Goal: Task Accomplishment & Management: Use online tool/utility

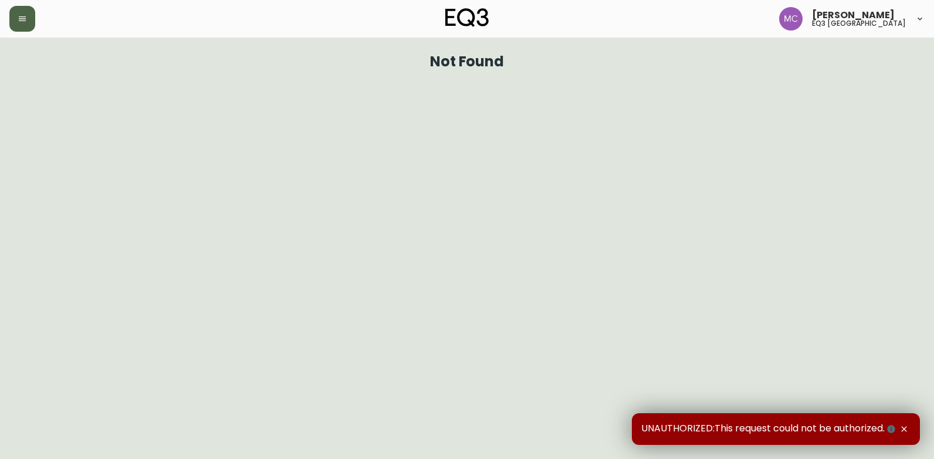
click at [12, 15] on button "button" at bounding box center [22, 19] width 26 height 26
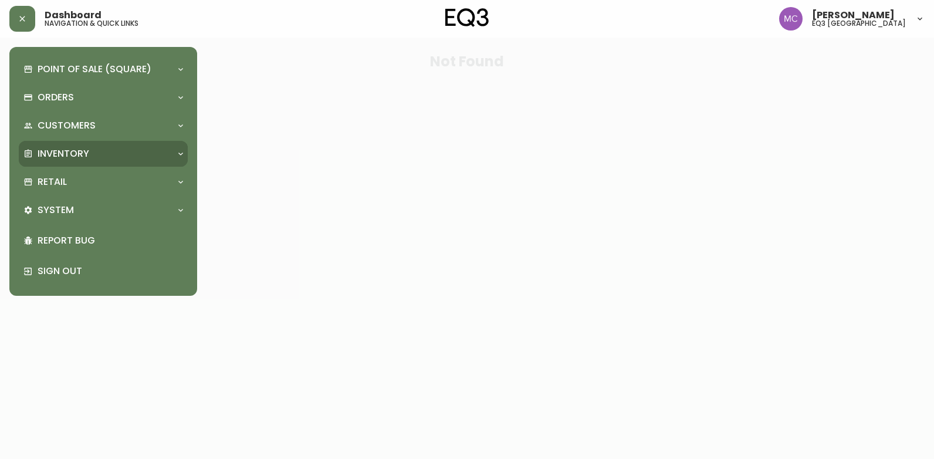
click at [64, 150] on p "Inventory" at bounding box center [64, 153] width 52 height 13
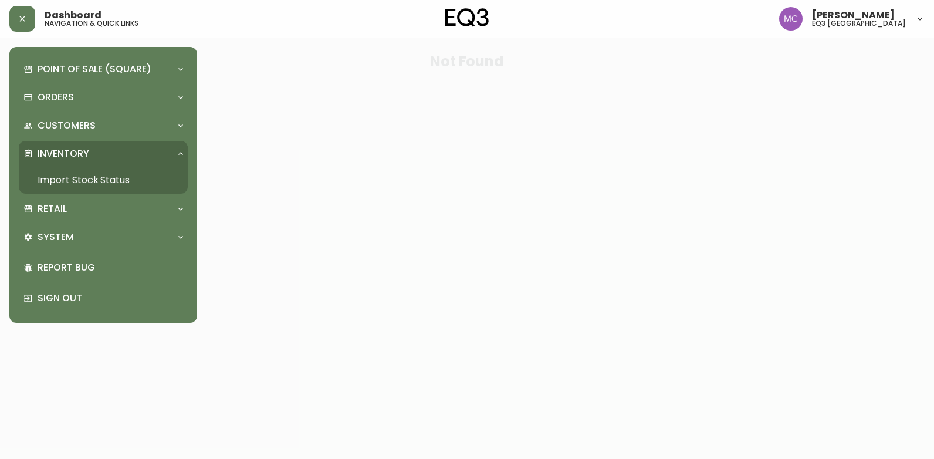
click at [68, 182] on link "Import Stock Status" at bounding box center [103, 180] width 169 height 27
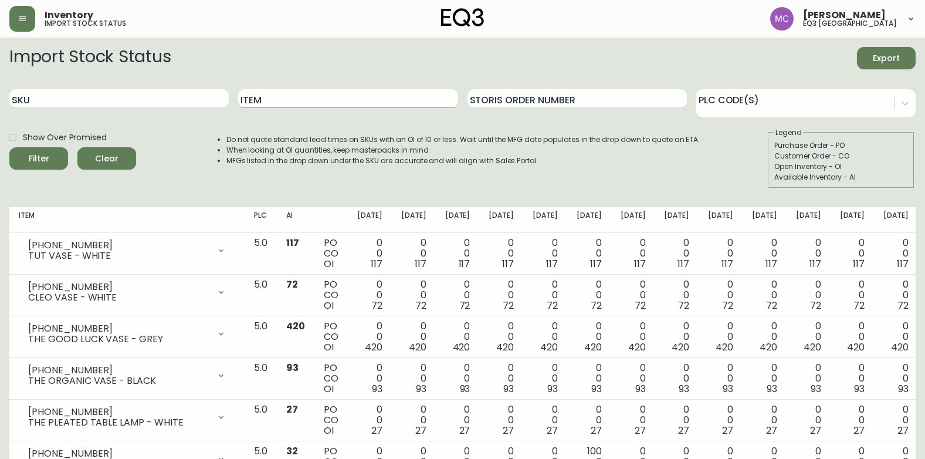
click at [272, 98] on input "Item" at bounding box center [347, 98] width 219 height 19
type input "TIDE"
click at [9, 147] on button "Filter" at bounding box center [38, 158] width 59 height 22
